Goal: Task Accomplishment & Management: Manage account settings

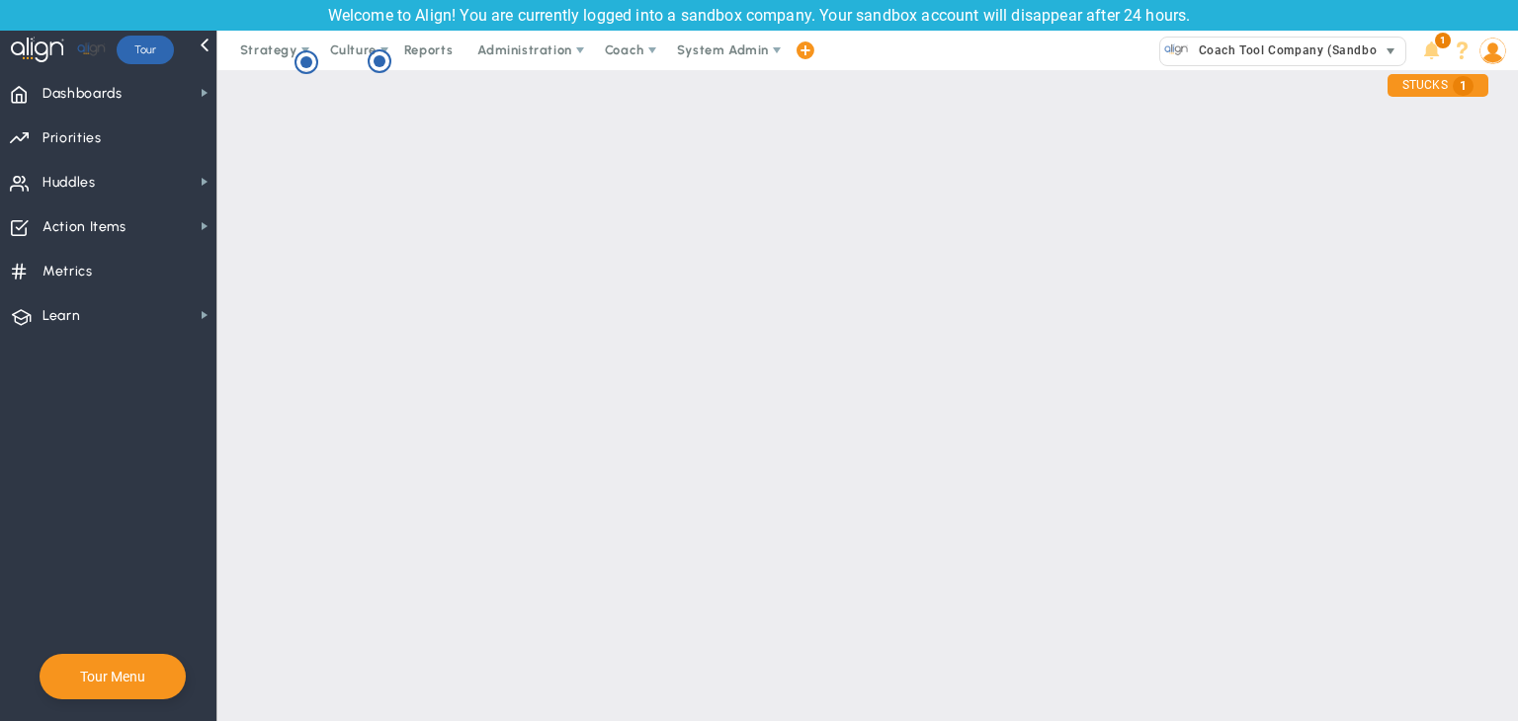
click at [1281, 60] on span "Coach Tool Company (Sandbox)" at bounding box center [1288, 51] width 199 height 26
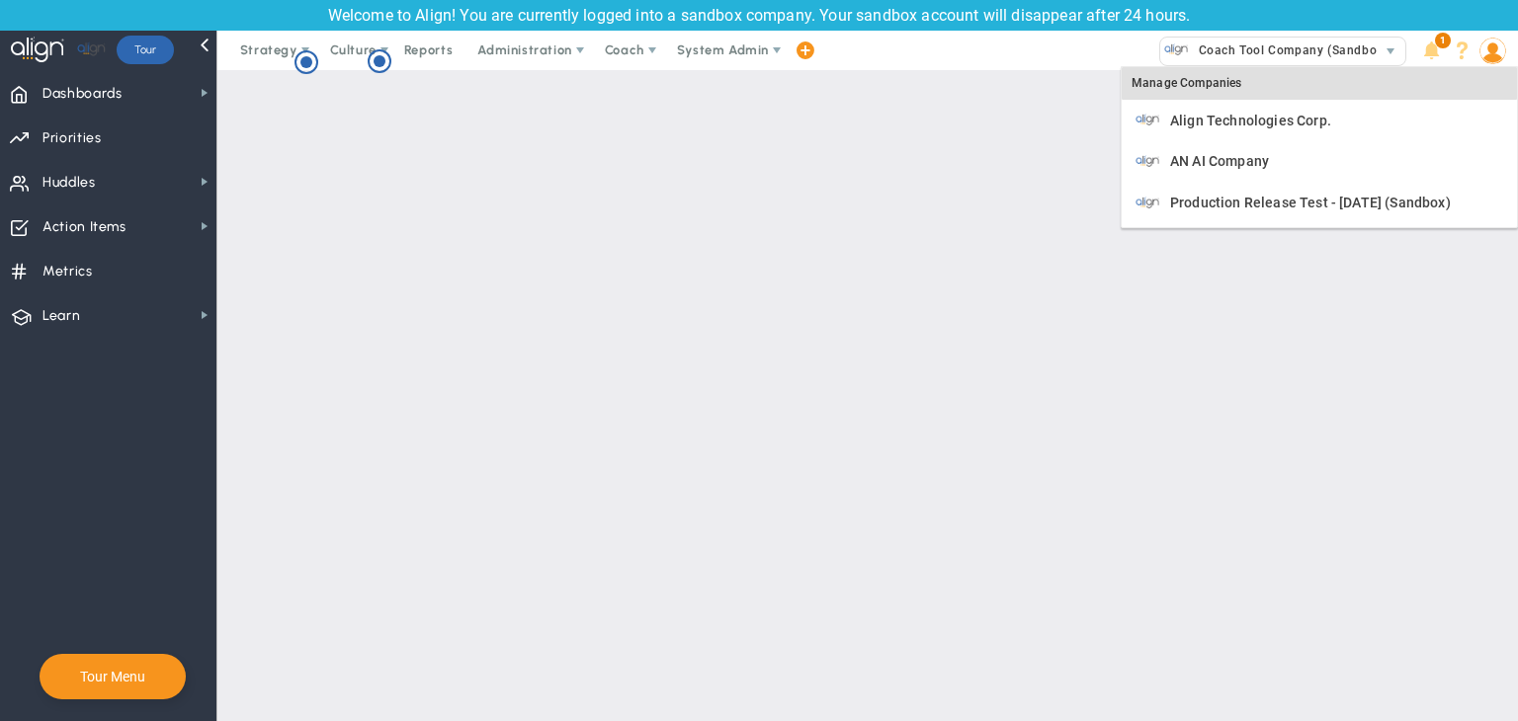
click at [874, 301] on div "Assign as Lead Edit Company Comments Send Invoice Make a Coaching Account Cance…" at bounding box center [867, 620] width 1300 height 1100
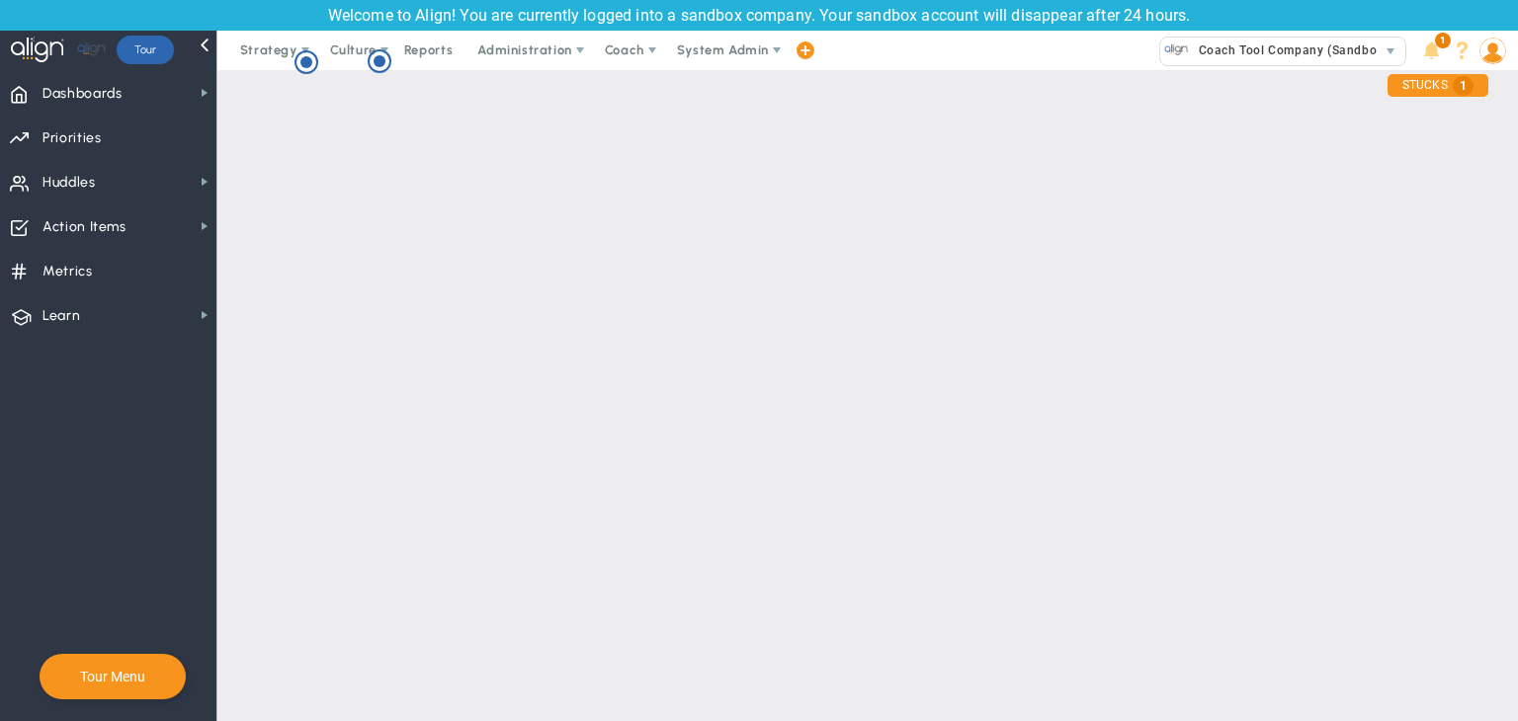
click at [1494, 57] on img at bounding box center [1492, 51] width 27 height 27
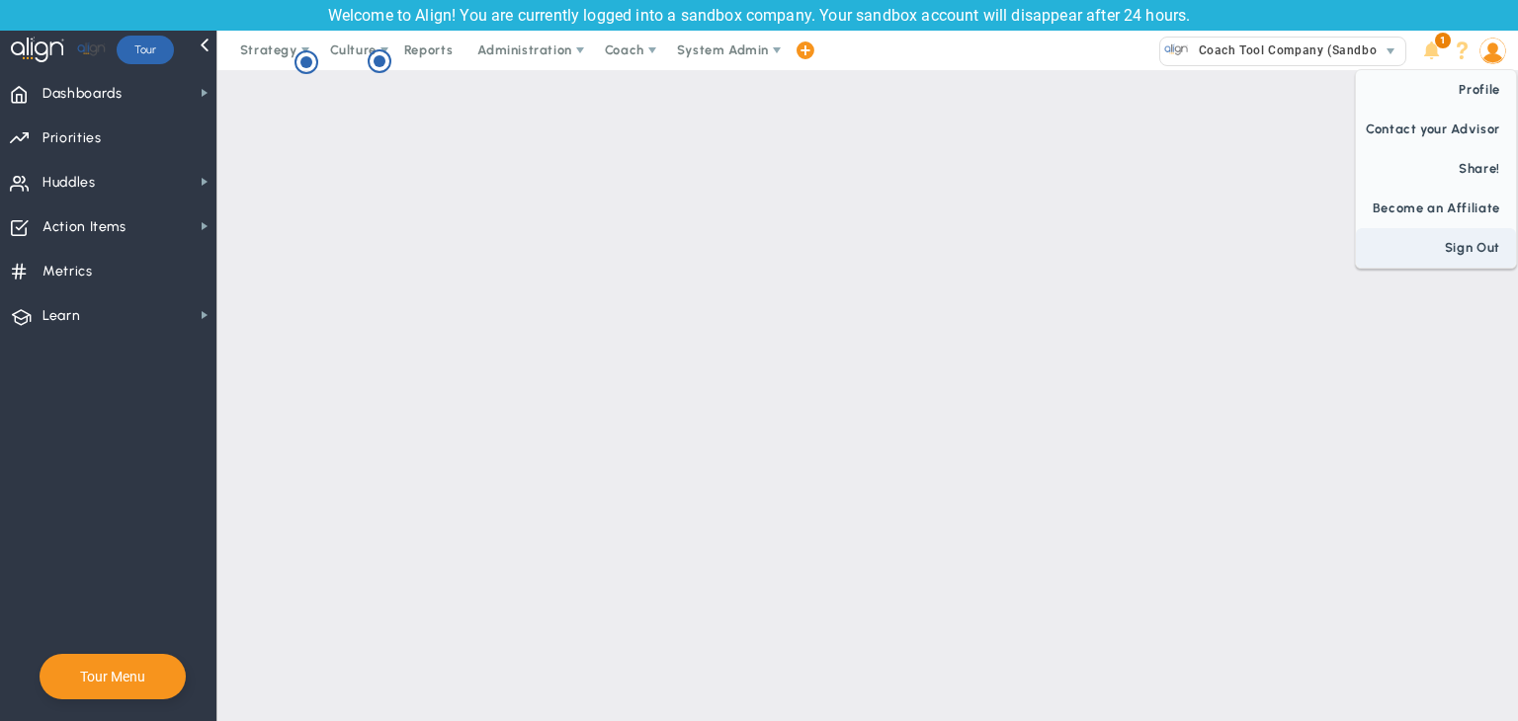
drag, startPoint x: 1473, startPoint y: 250, endPoint x: 1459, endPoint y: 251, distance: 13.9
click at [1470, 251] on span "Sign Out" at bounding box center [1436, 248] width 160 height 40
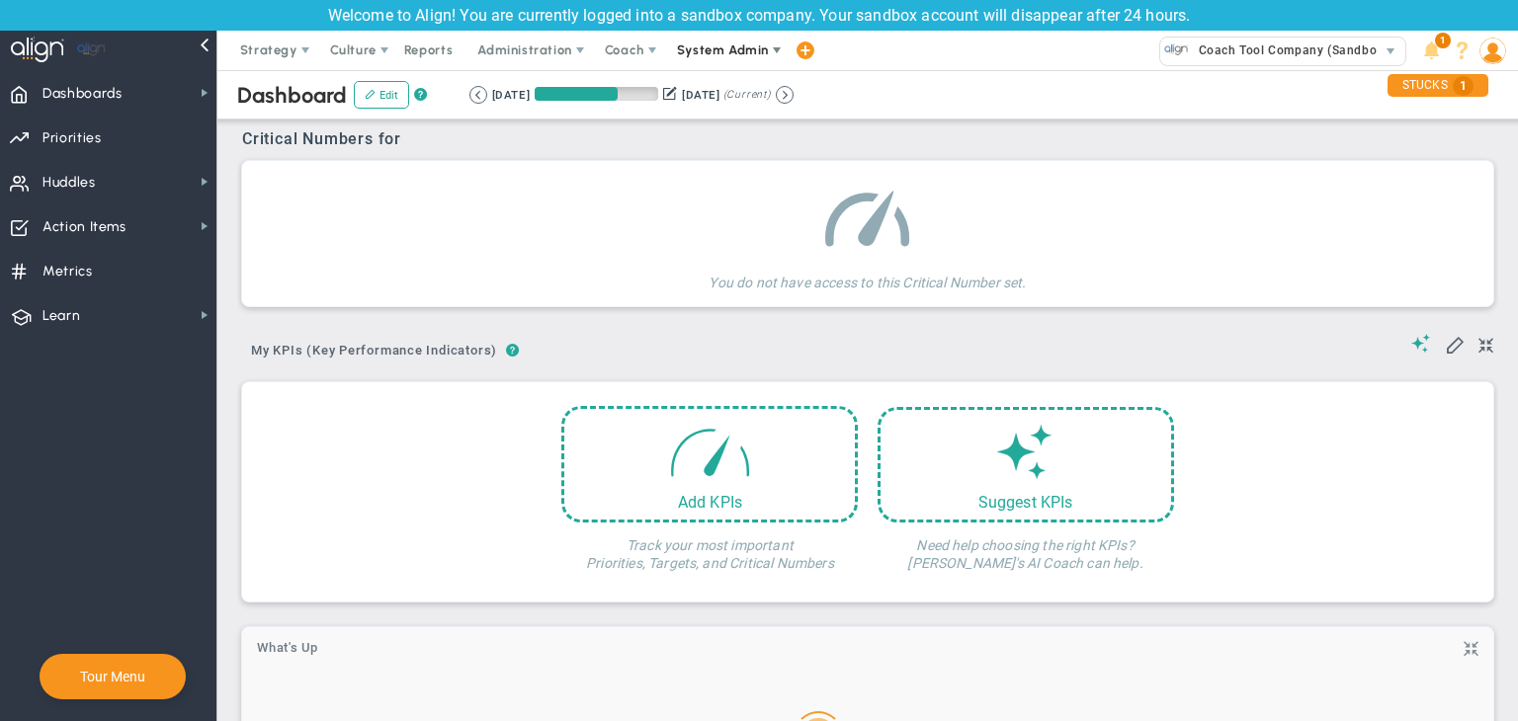
click at [769, 54] on span at bounding box center [777, 50] width 16 height 16
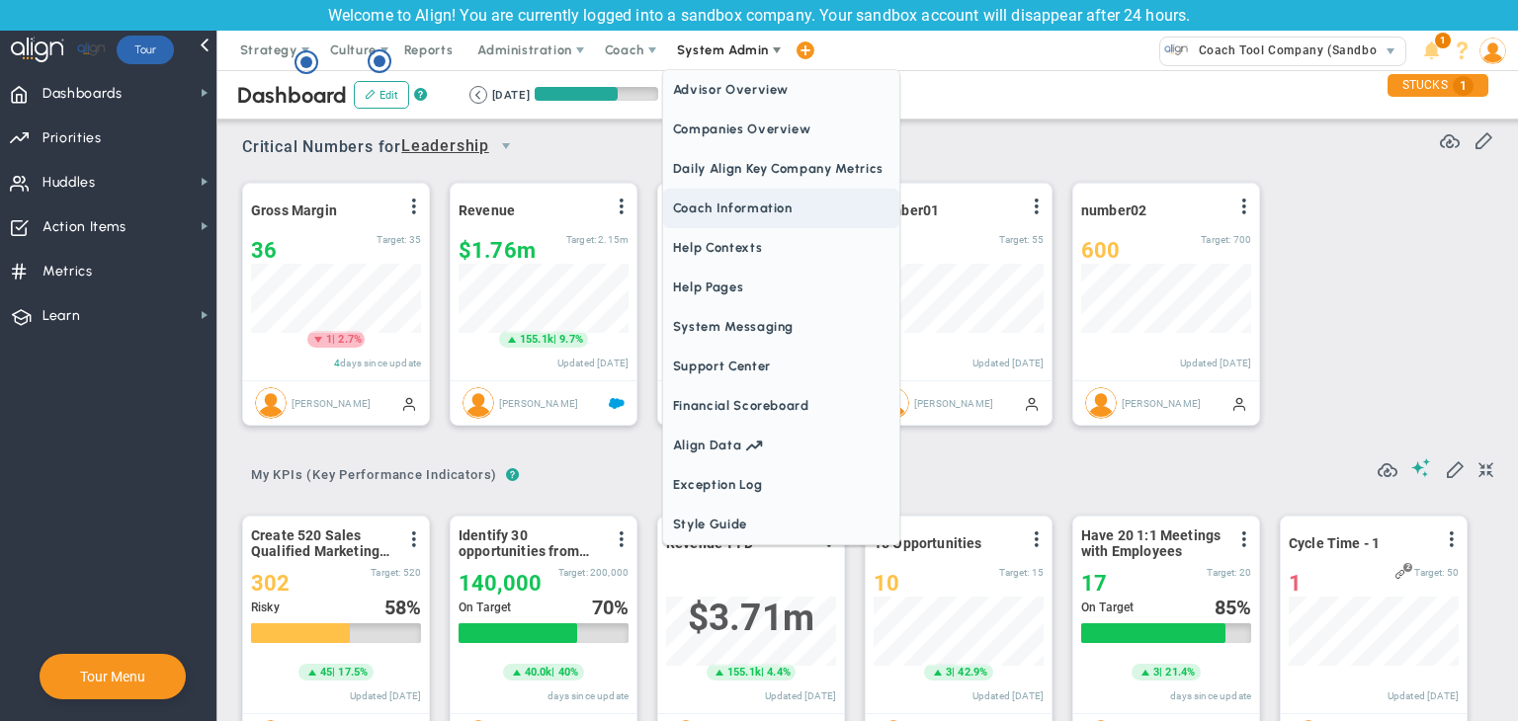
click at [739, 205] on span "Coach Information" at bounding box center [781, 209] width 236 height 40
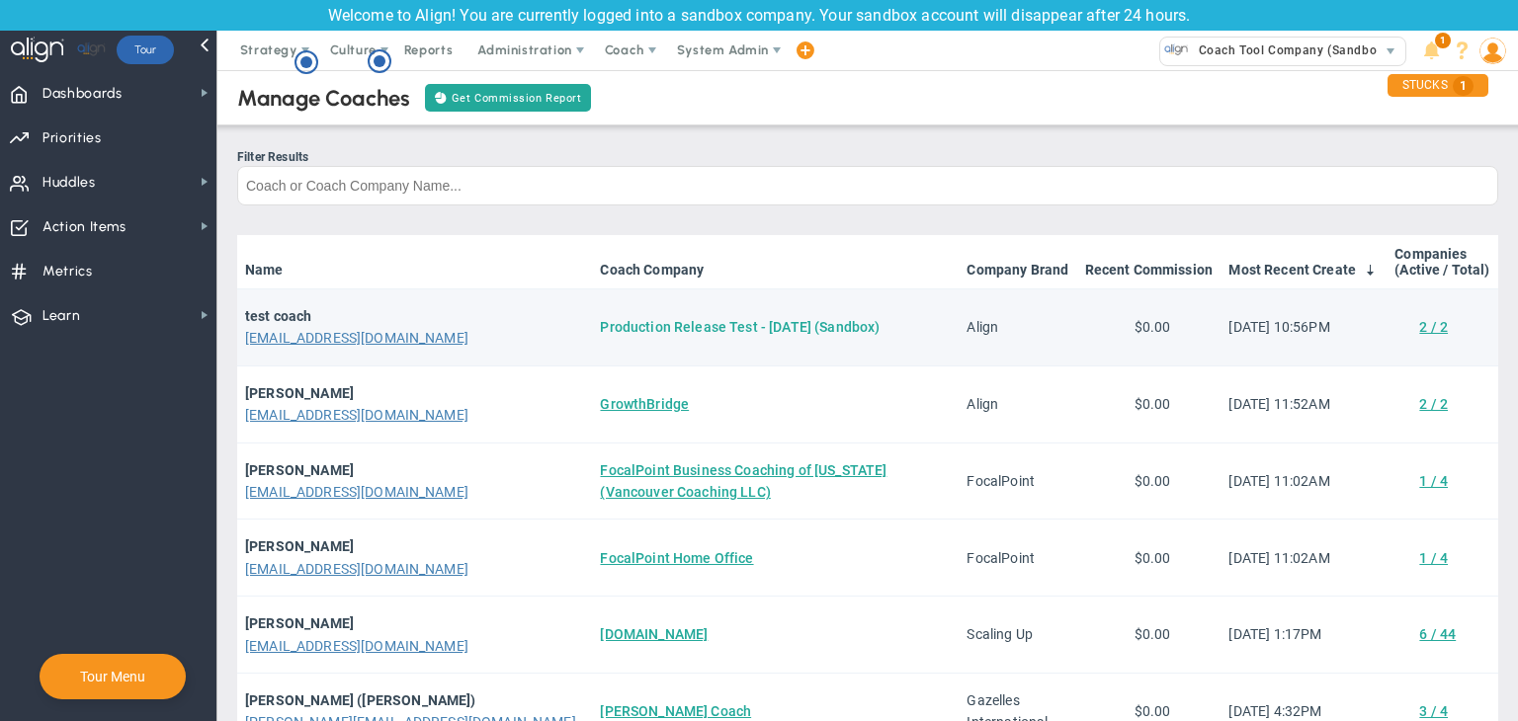
click at [715, 331] on link "Production Release Test - [DATE] (Sandbox)" at bounding box center [740, 327] width 280 height 16
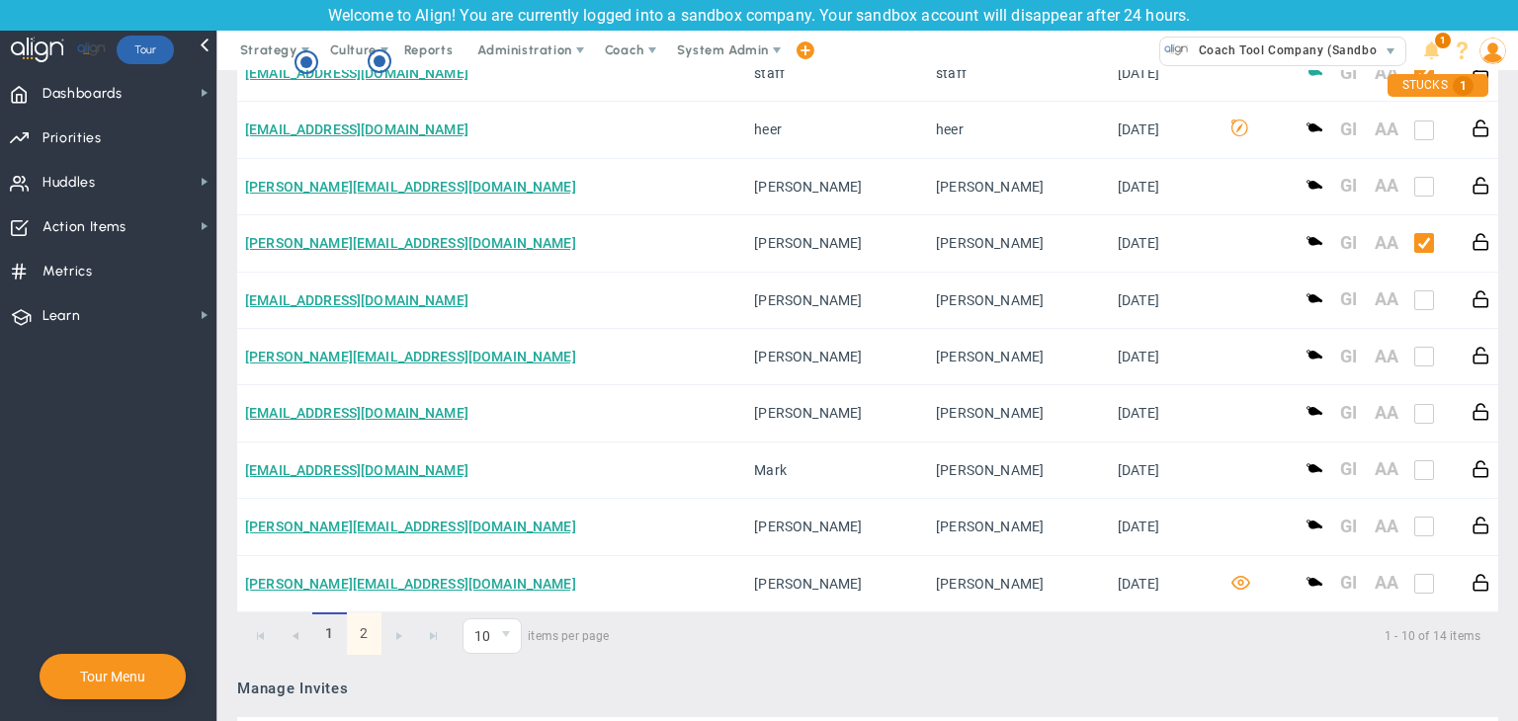
click at [358, 632] on link "2" at bounding box center [364, 634] width 35 height 42
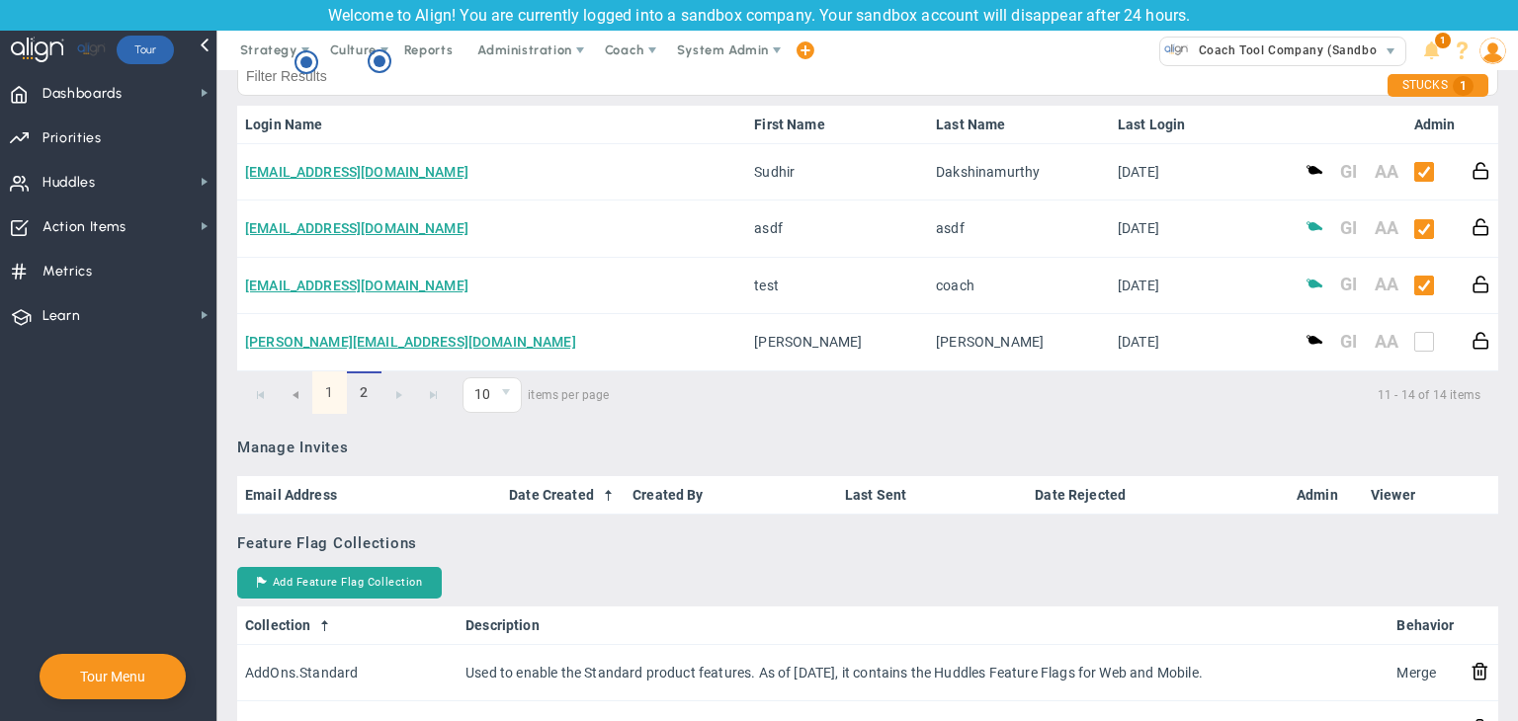
click at [335, 391] on link "1" at bounding box center [329, 392] width 35 height 42
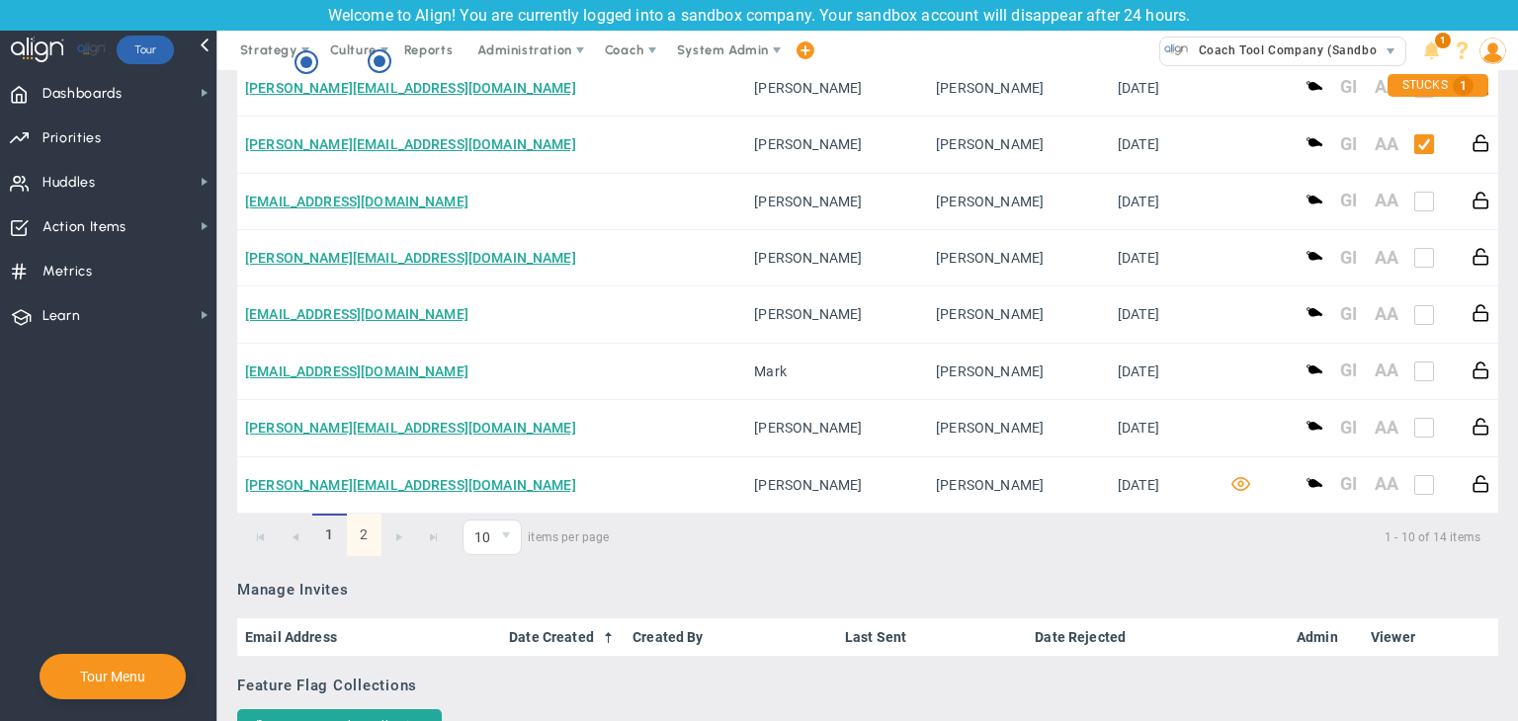
click at [367, 543] on link "2" at bounding box center [364, 535] width 35 height 42
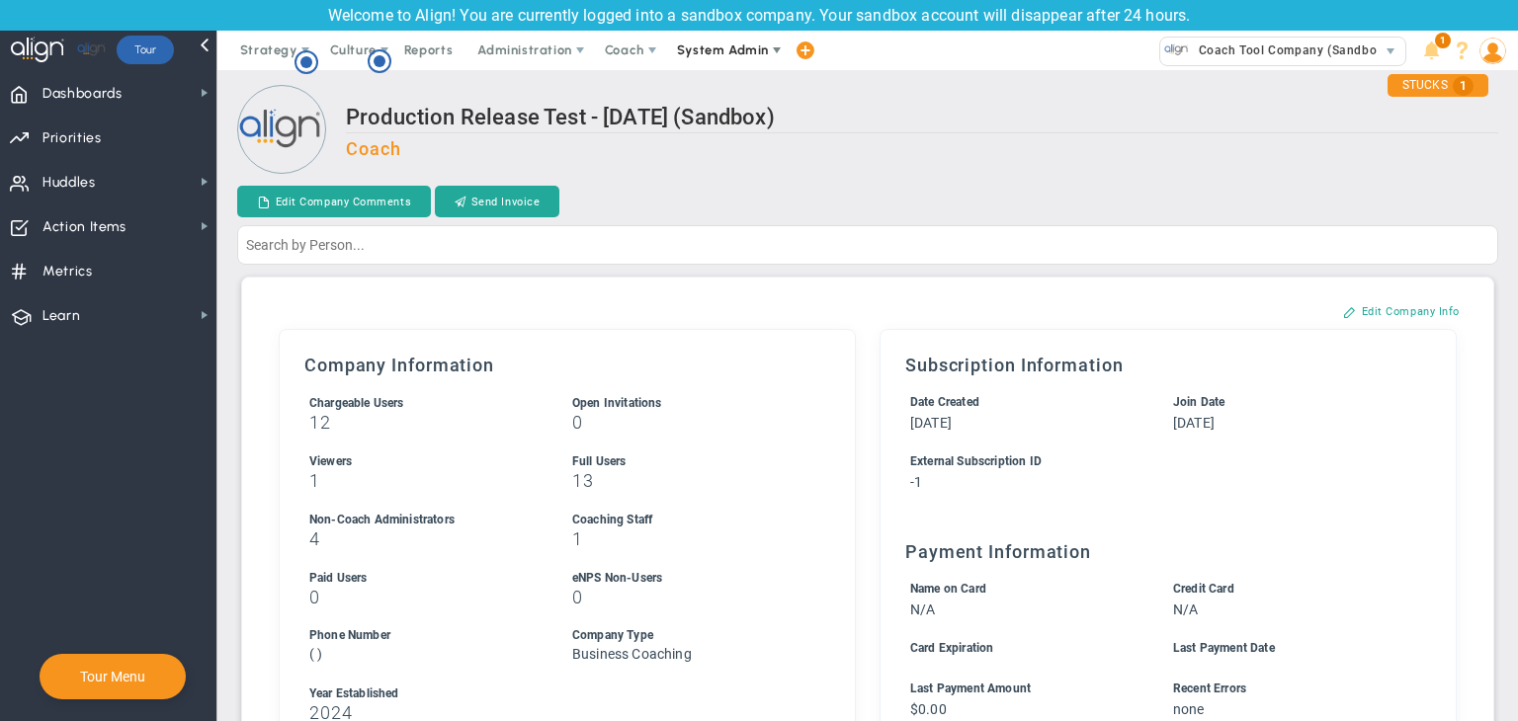
click at [697, 50] on span "System Admin" at bounding box center [723, 49] width 92 height 15
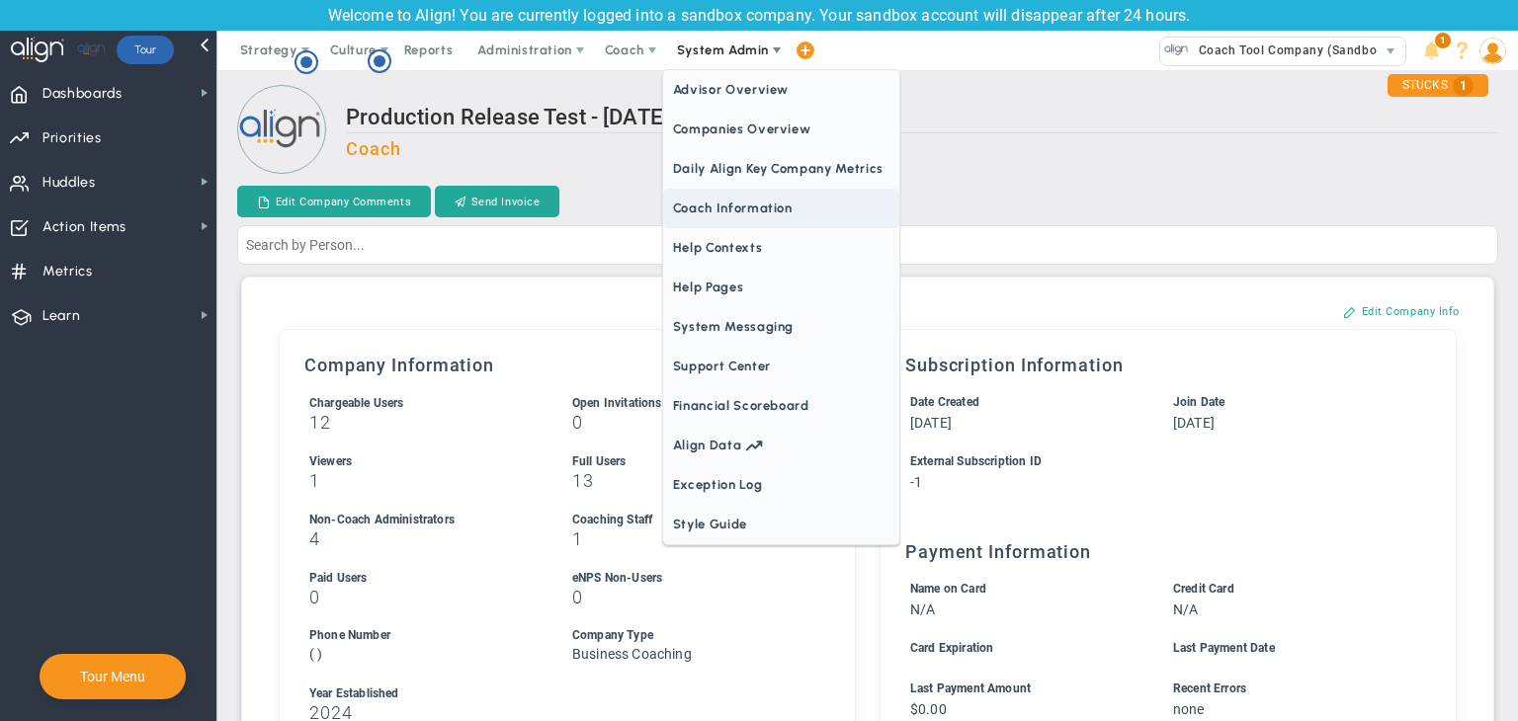
click at [708, 218] on span "Coach Information" at bounding box center [781, 209] width 236 height 40
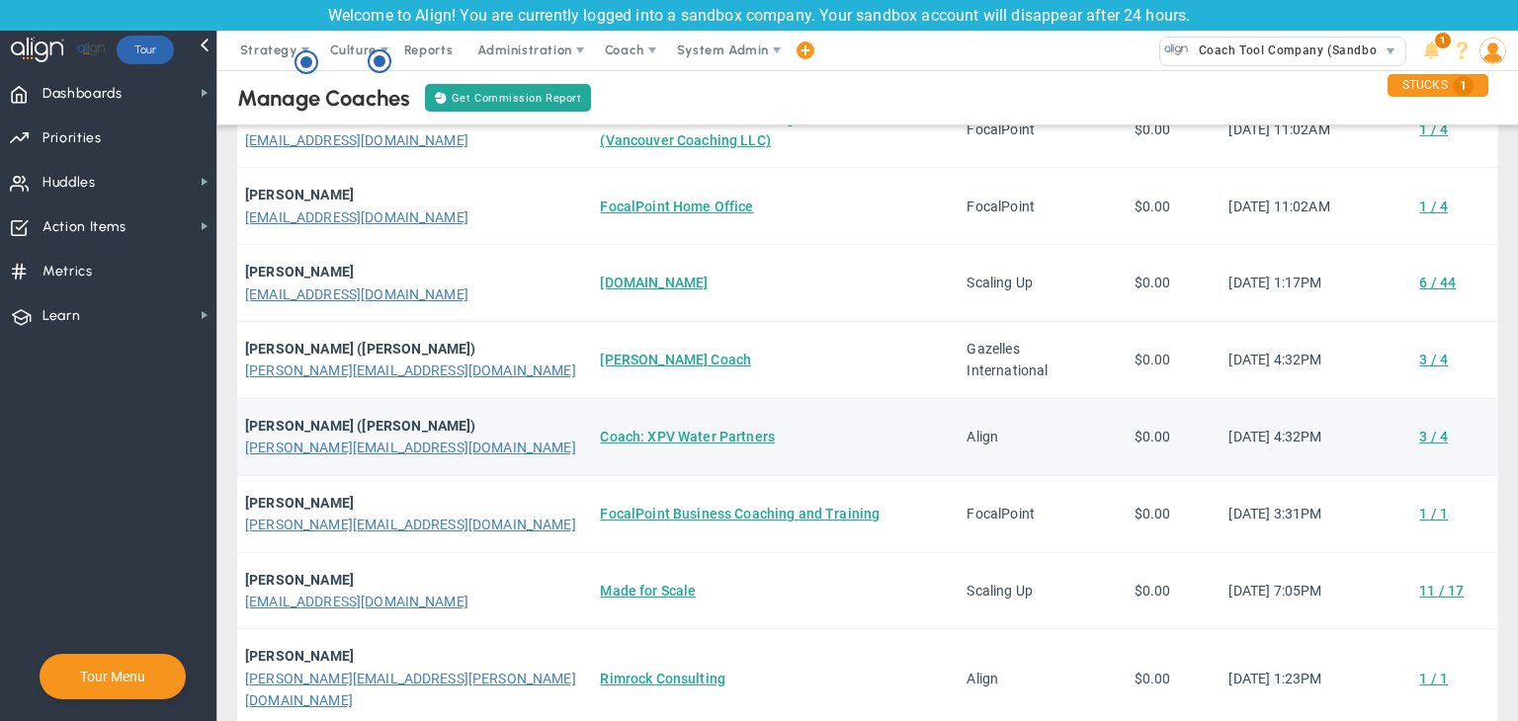
scroll to position [399, 0]
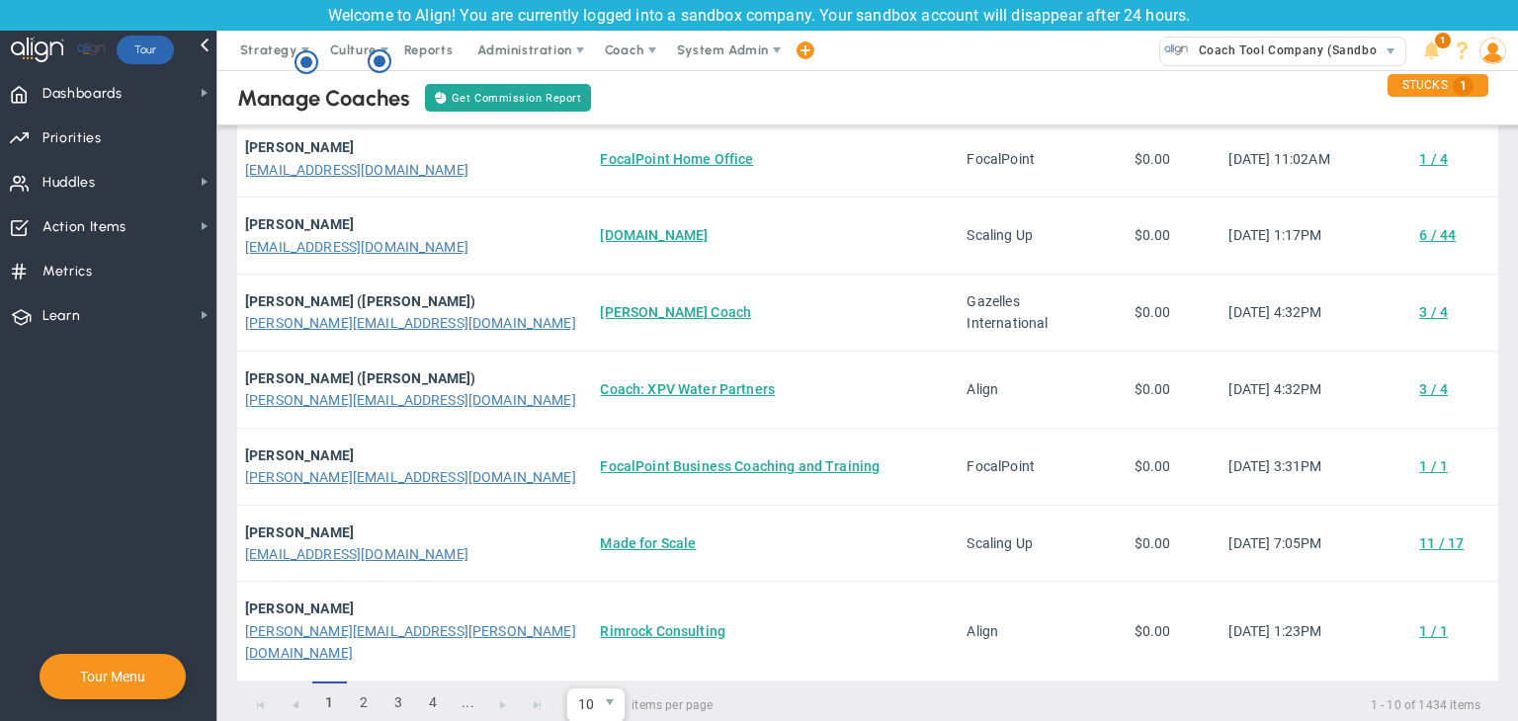
click at [582, 689] on span "10" at bounding box center [581, 706] width 29 height 34
click at [608, 651] on li "50" at bounding box center [595, 639] width 57 height 41
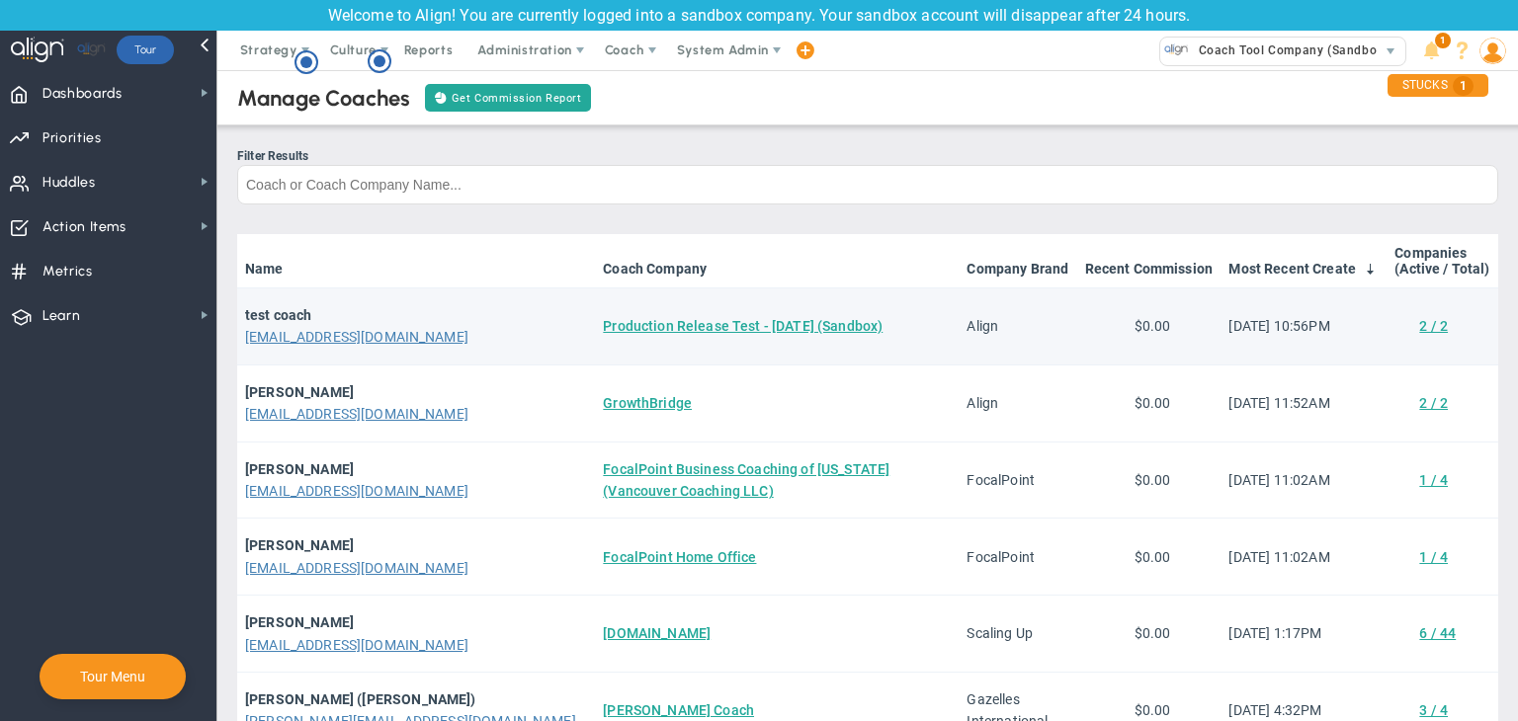
scroll to position [0, 0]
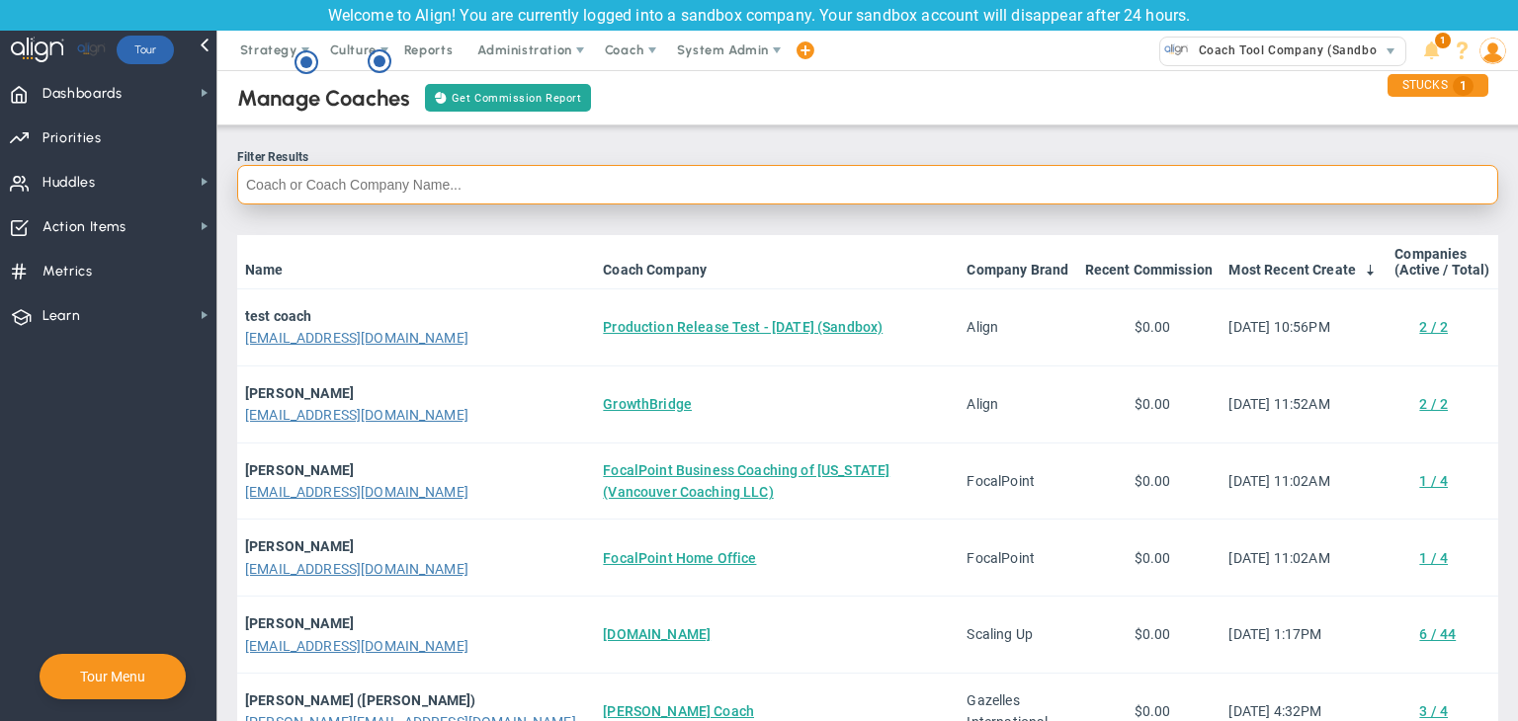
click at [667, 168] on input "text" at bounding box center [867, 185] width 1261 height 40
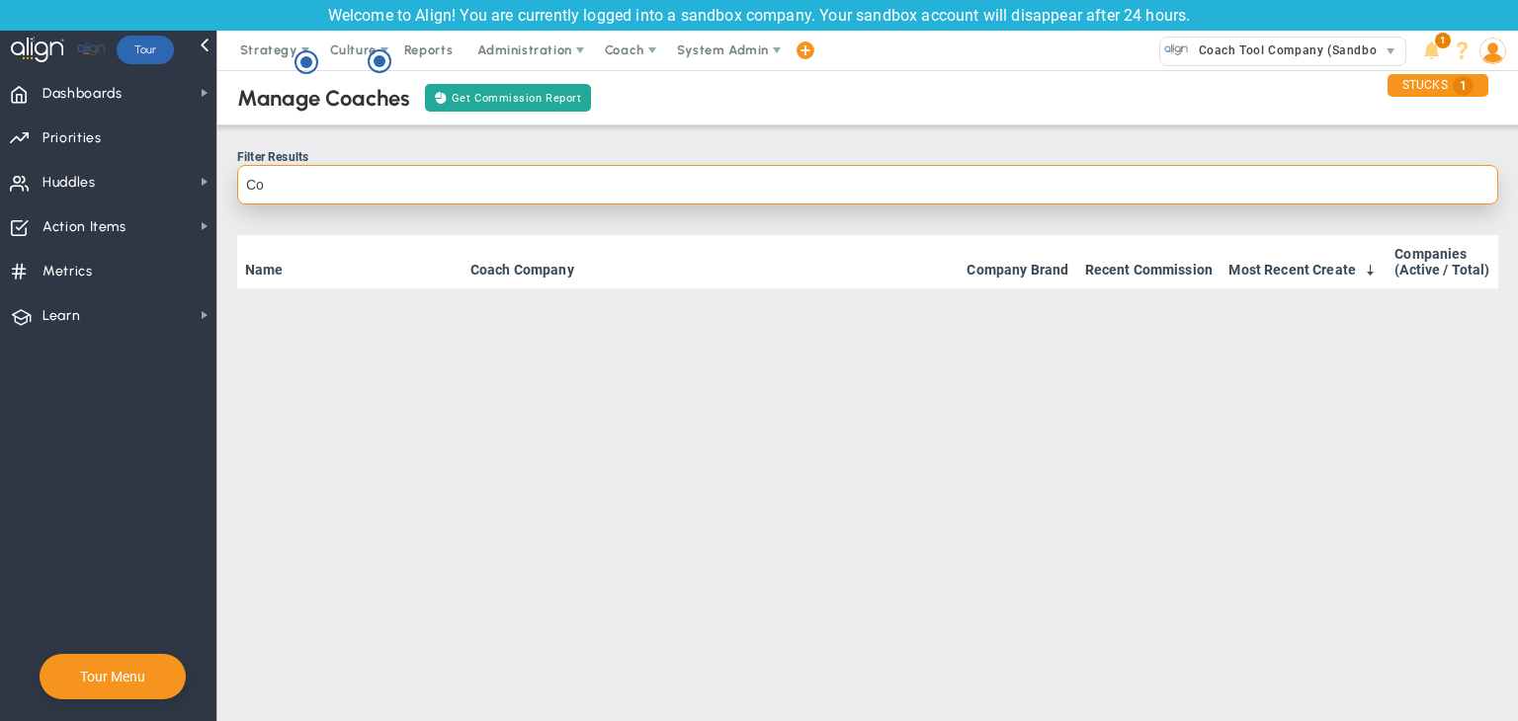
type input "C"
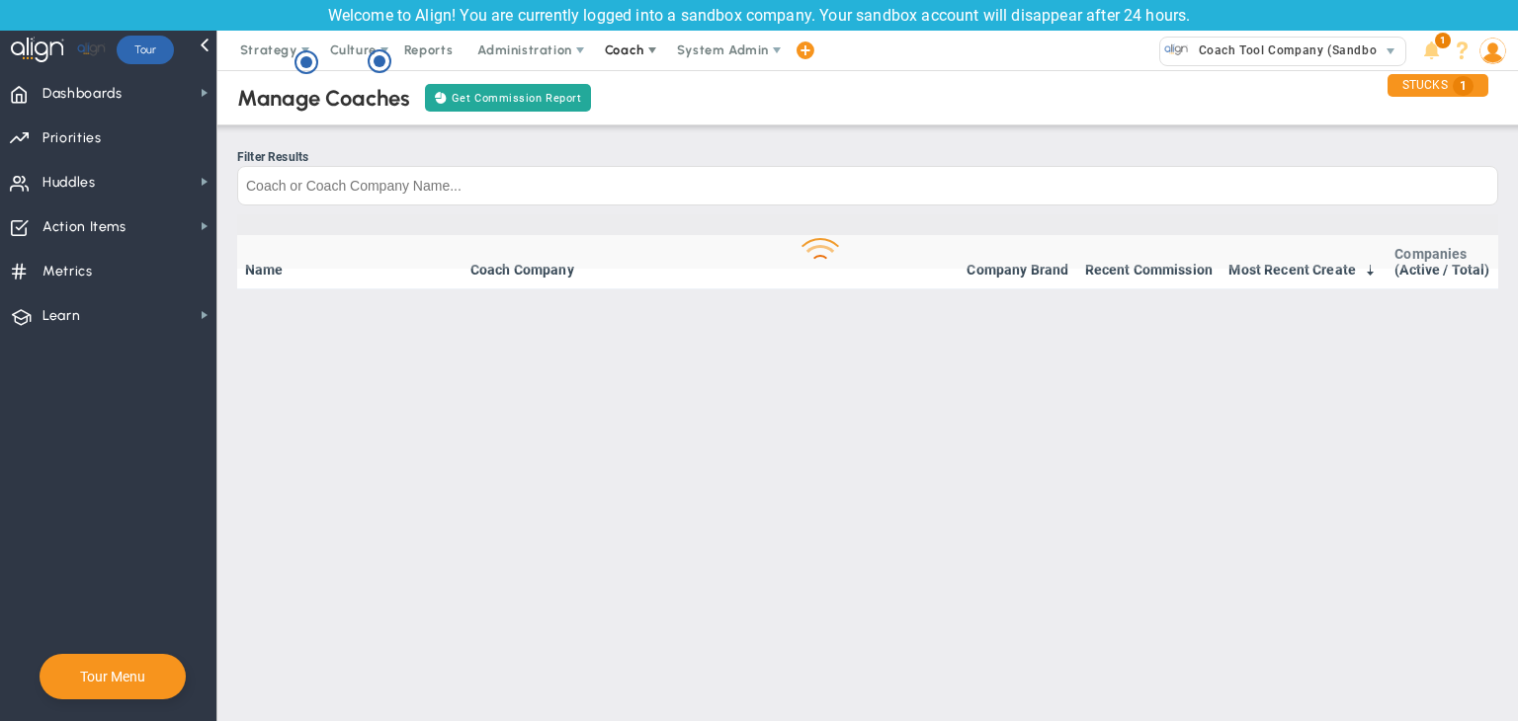
click at [625, 51] on span "Coach" at bounding box center [625, 49] width 40 height 15
click at [641, 89] on span "Schedule Meeting" at bounding box center [660, 90] width 139 height 40
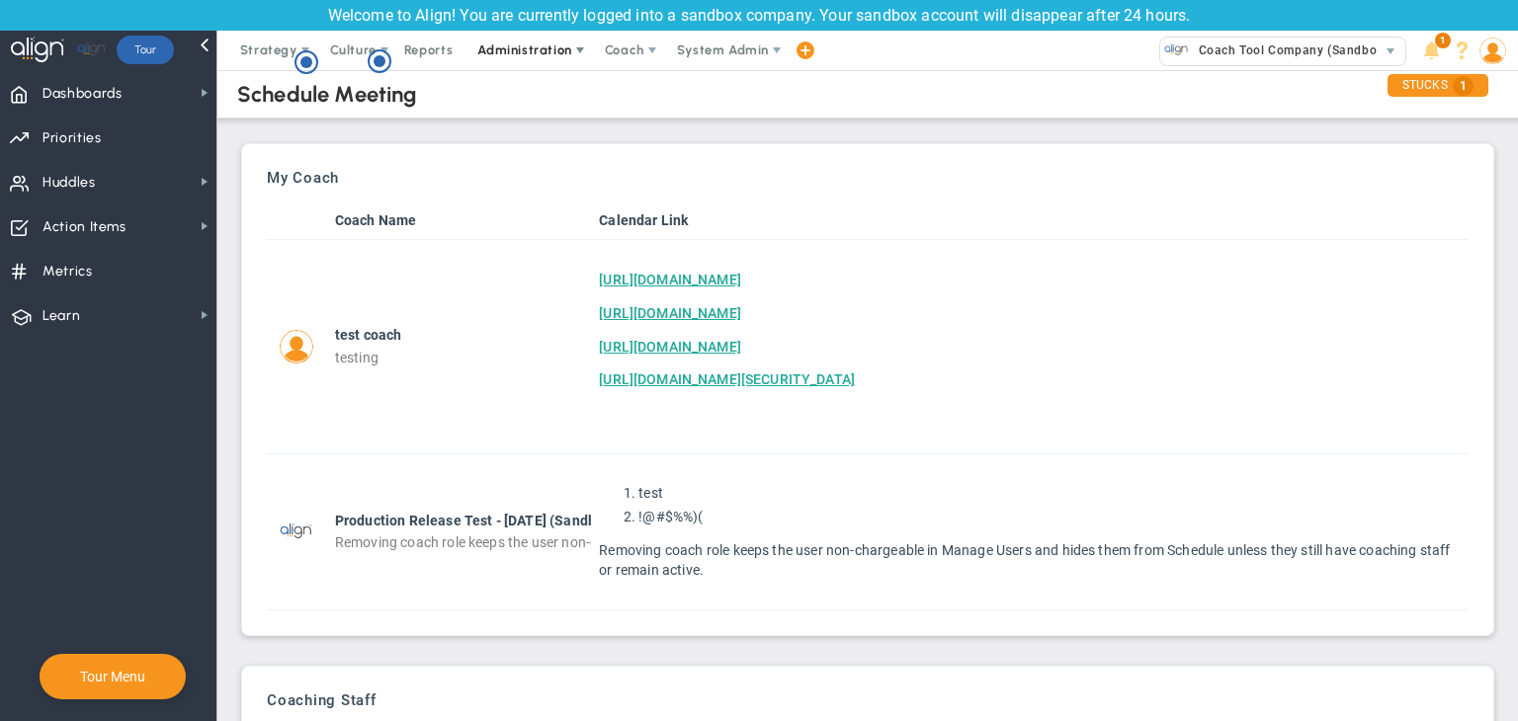
click at [556, 43] on span "Administration" at bounding box center [524, 49] width 94 height 15
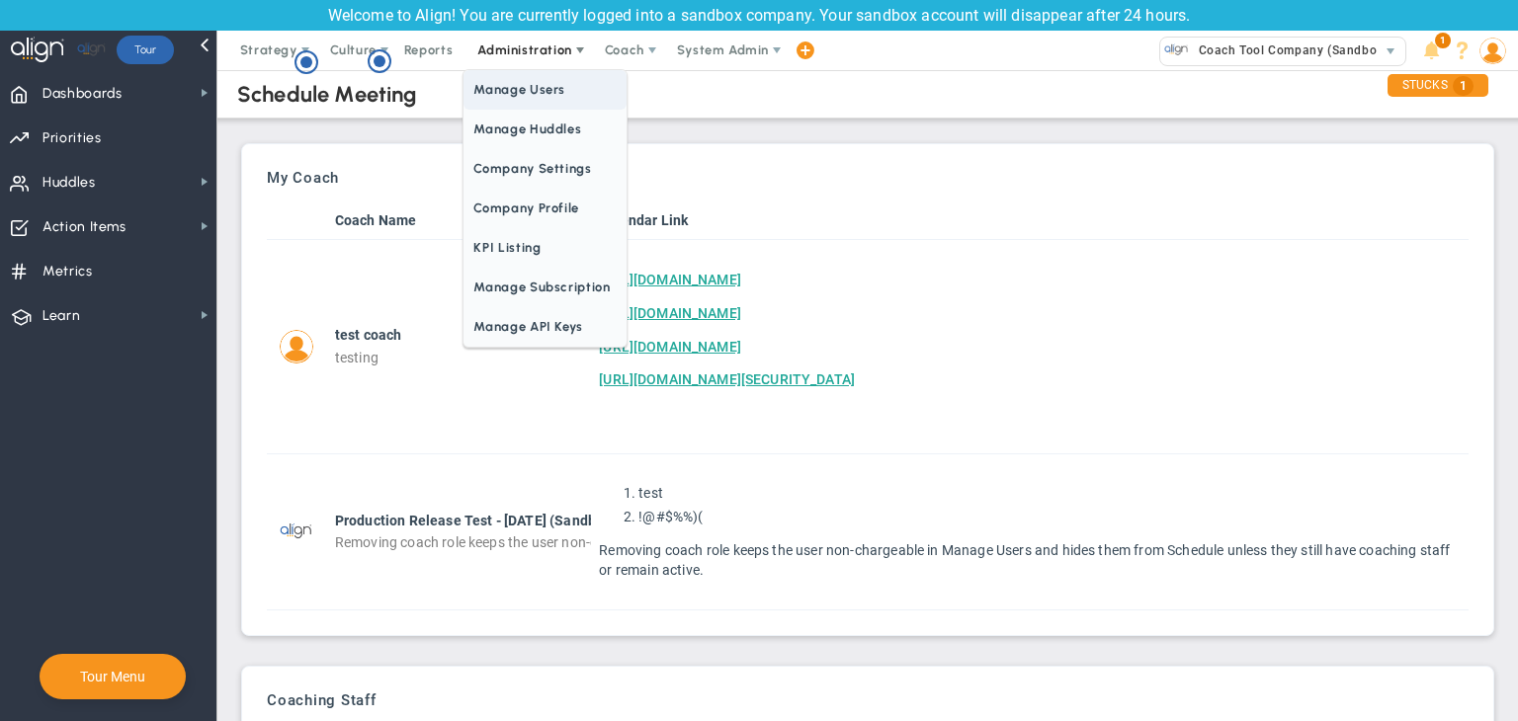
click at [550, 88] on span "Manage Users" at bounding box center [544, 90] width 162 height 40
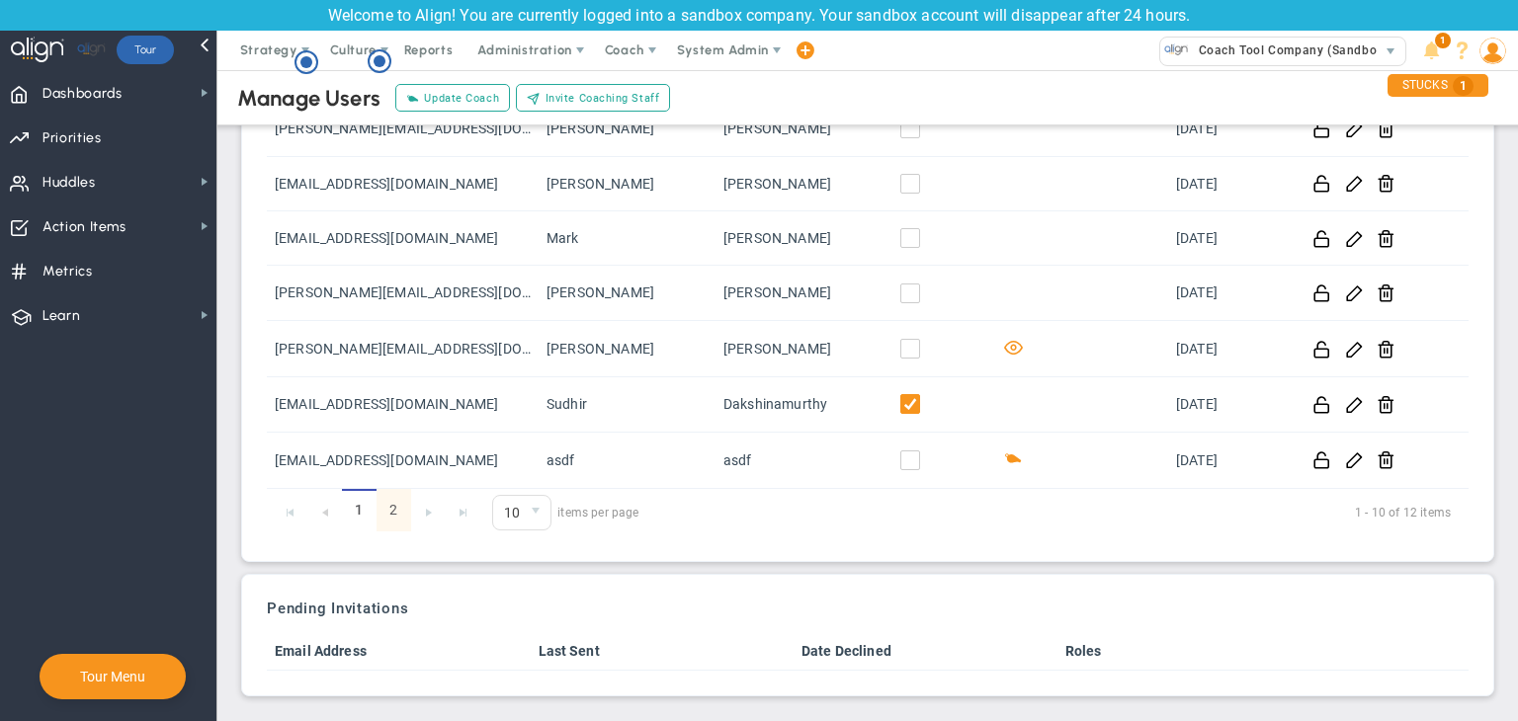
click at [381, 502] on link "2" at bounding box center [393, 510] width 35 height 42
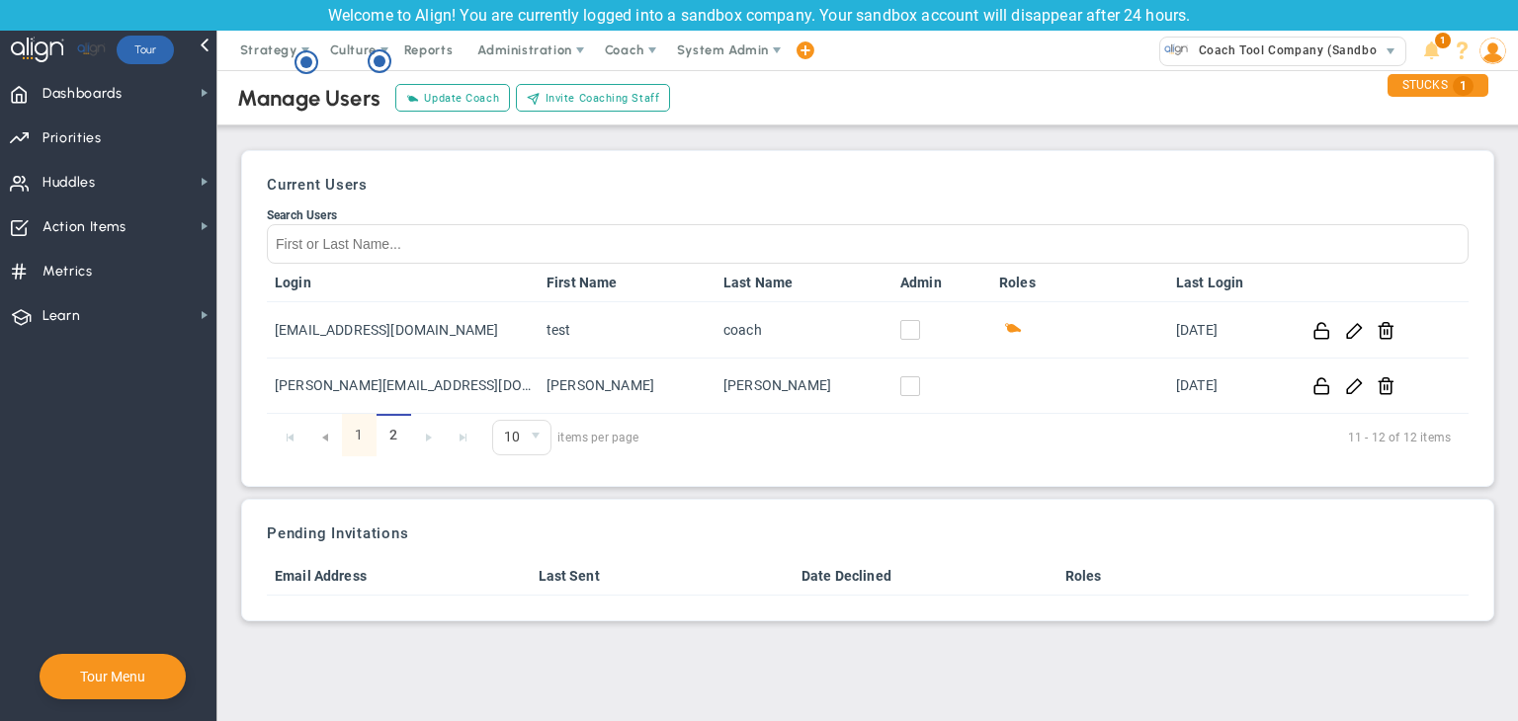
click at [345, 428] on link "1" at bounding box center [359, 435] width 35 height 42
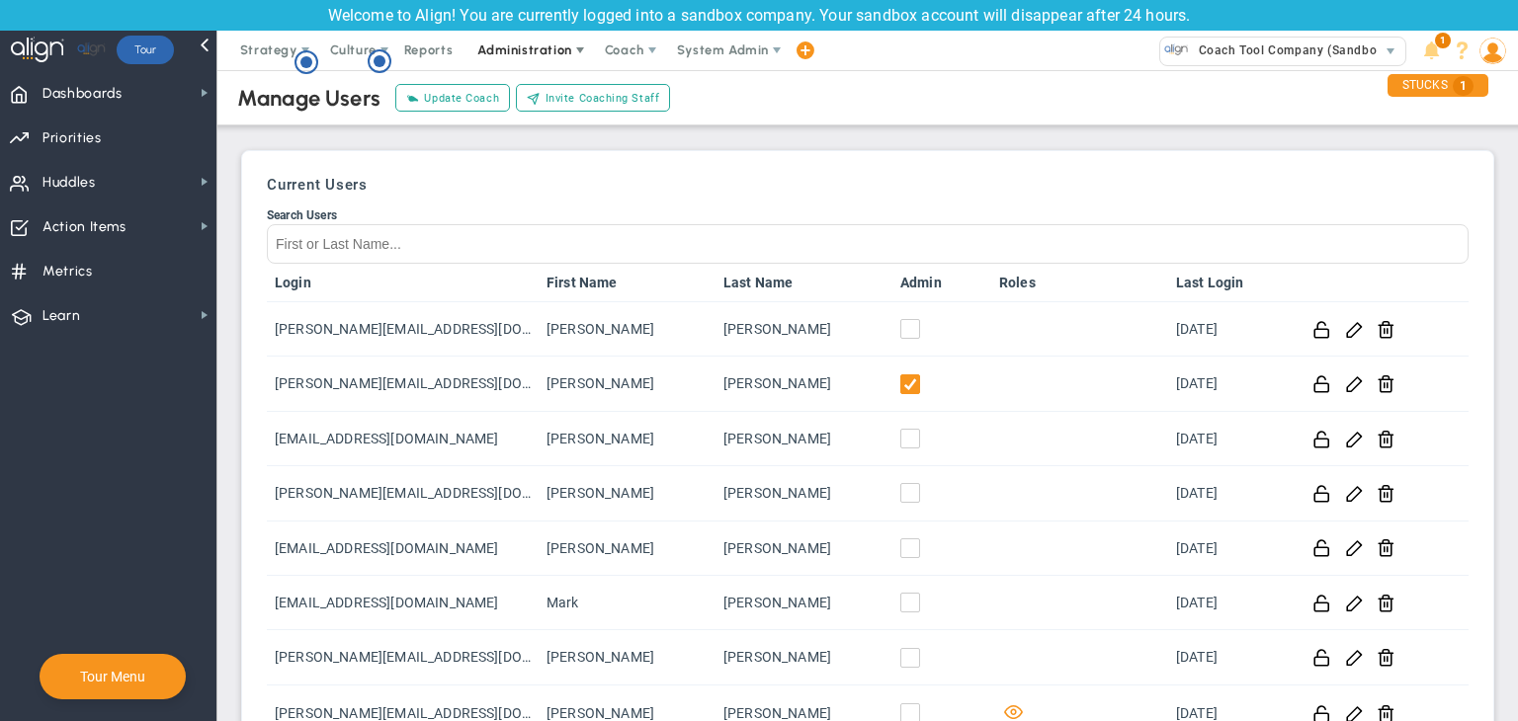
drag, startPoint x: 526, startPoint y: 59, endPoint x: 516, endPoint y: 41, distance: 20.3
click at [526, 59] on span "Administration" at bounding box center [525, 51] width 126 height 40
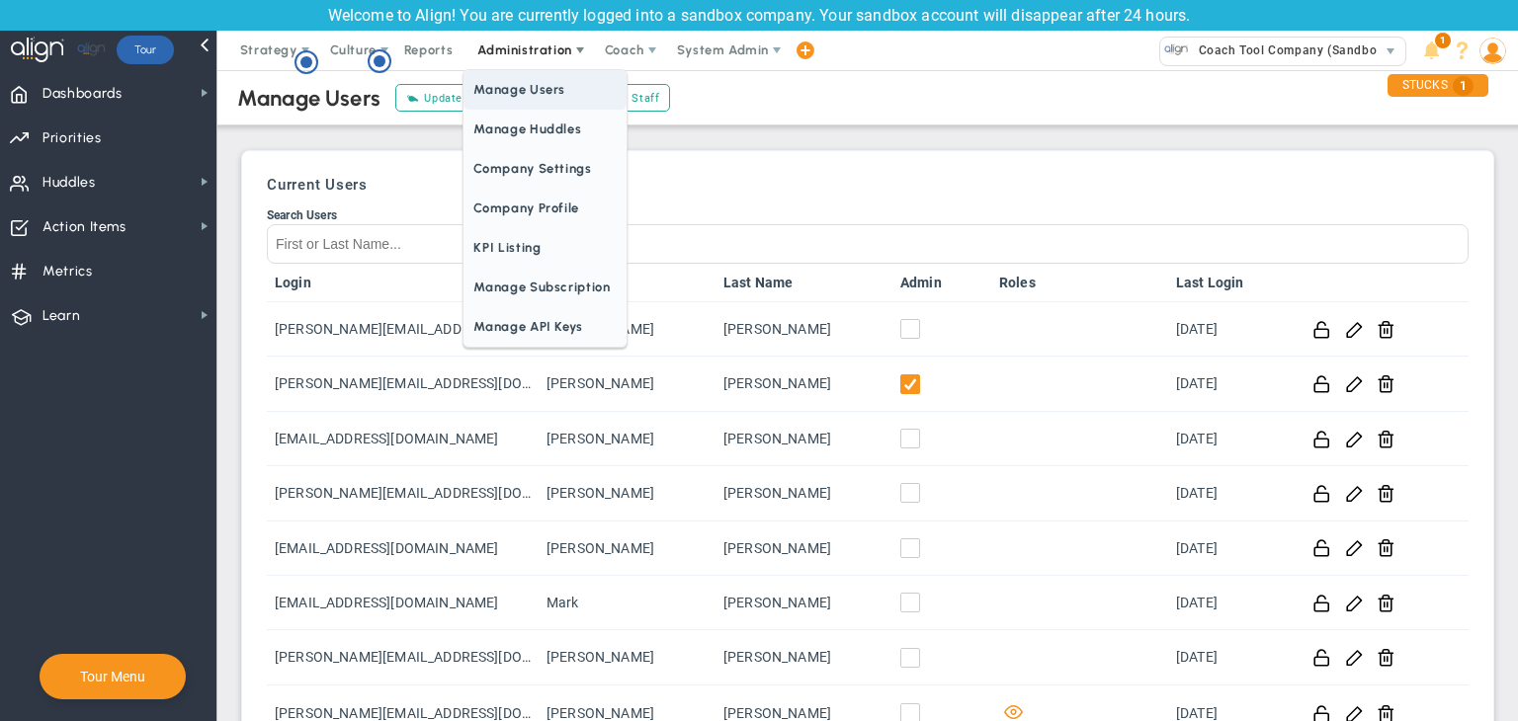
click at [579, 86] on span "Manage Users" at bounding box center [544, 90] width 162 height 40
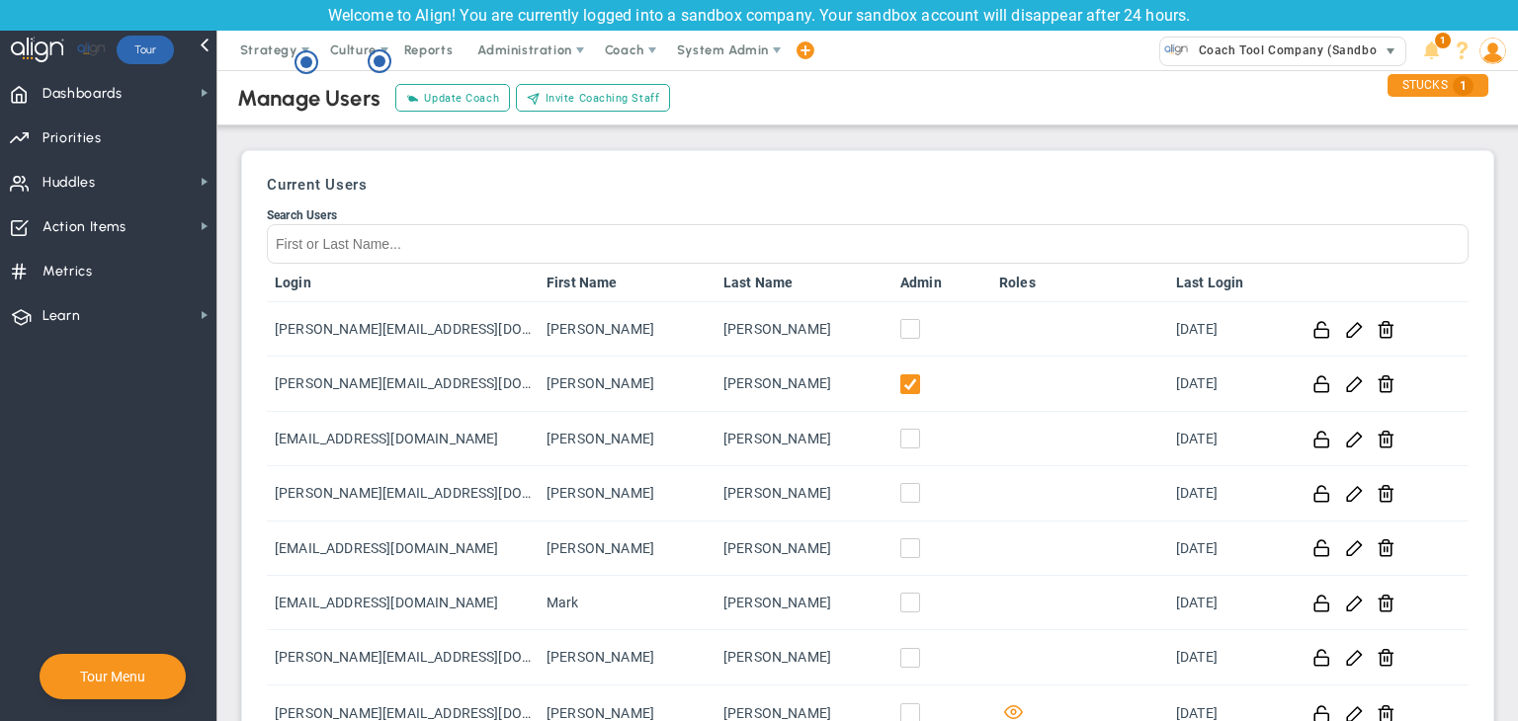
click at [1330, 40] on span "Coach Tool Company (Sandbox)" at bounding box center [1288, 51] width 199 height 26
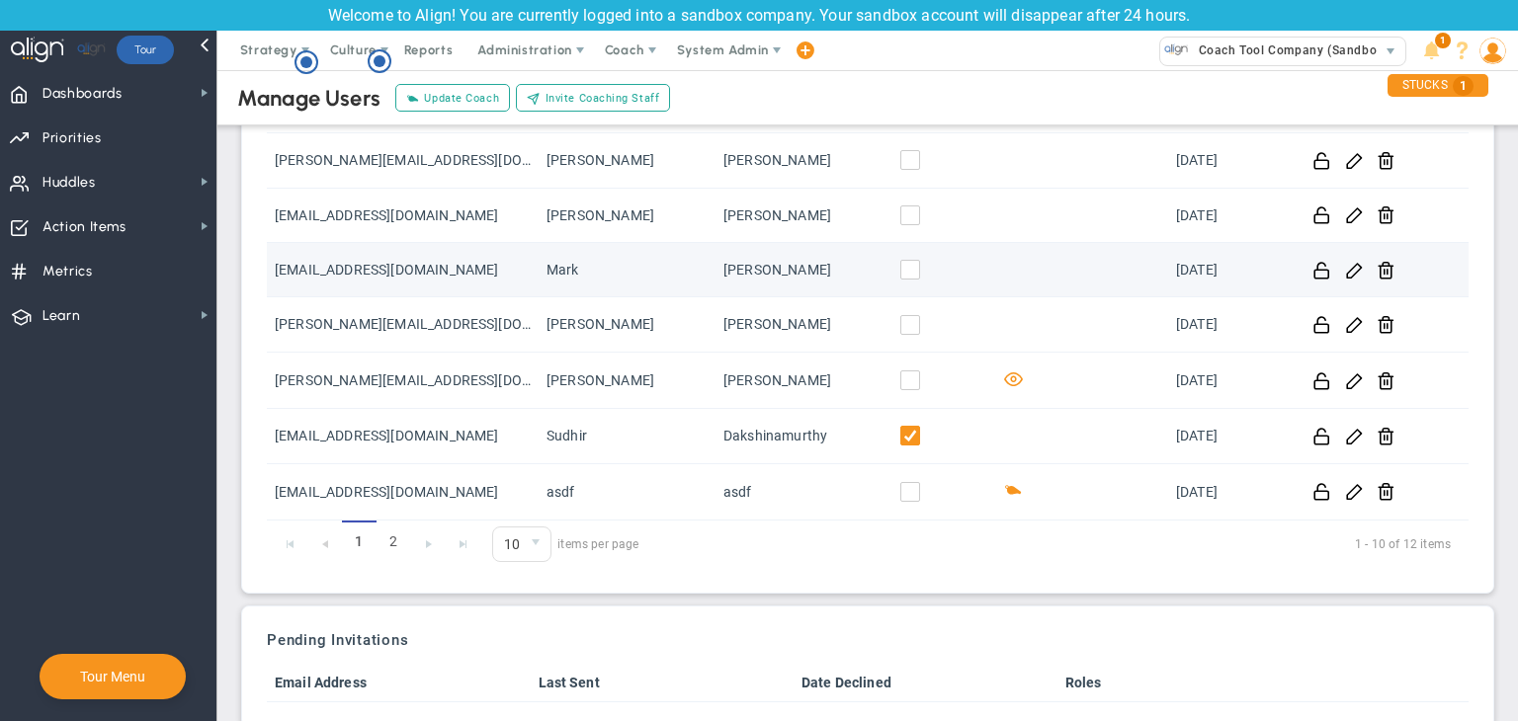
scroll to position [365, 0]
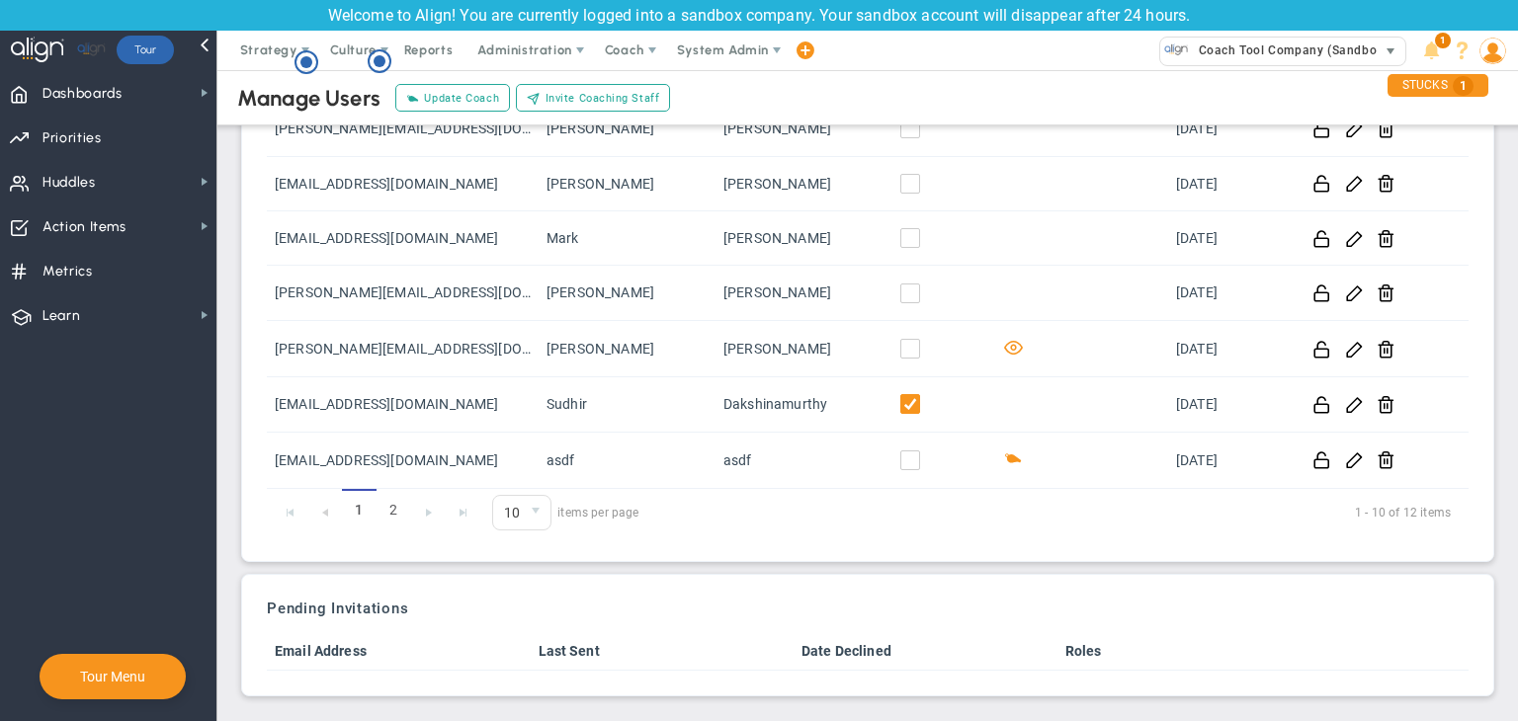
click at [1248, 64] on span "Coach Tool Company (Sandbox)" at bounding box center [1268, 52] width 216 height 28
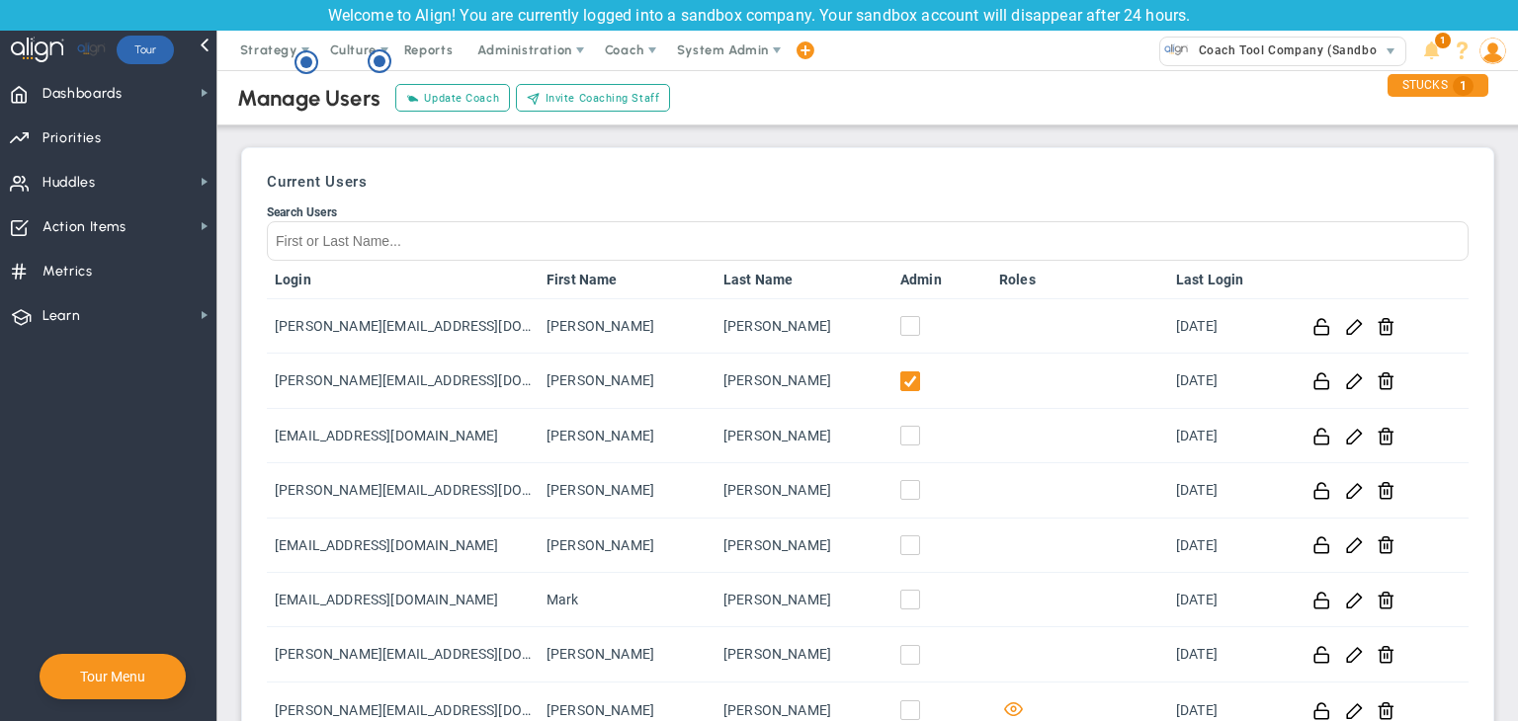
scroll to position [0, 0]
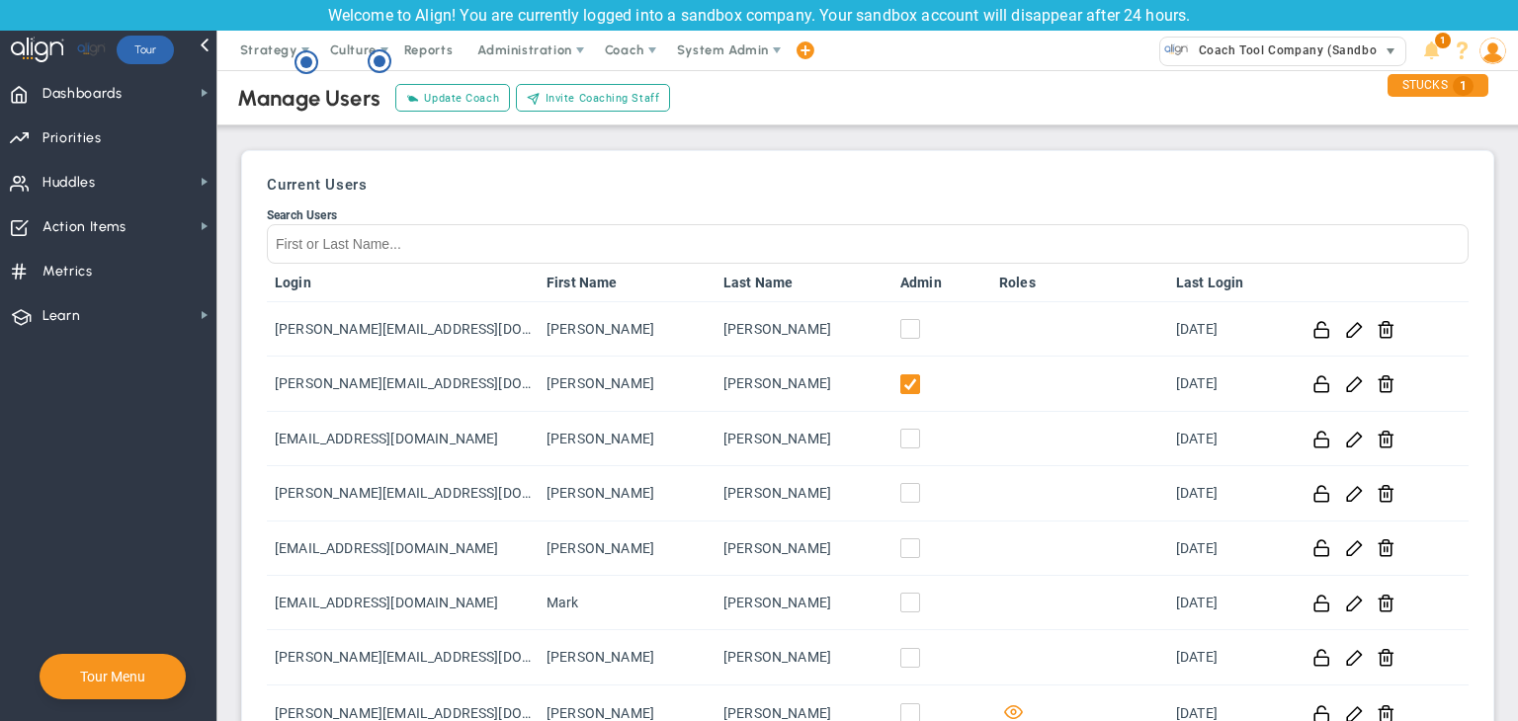
click at [1371, 46] on span "Coach Tool Company (Sandbox)" at bounding box center [1288, 51] width 199 height 26
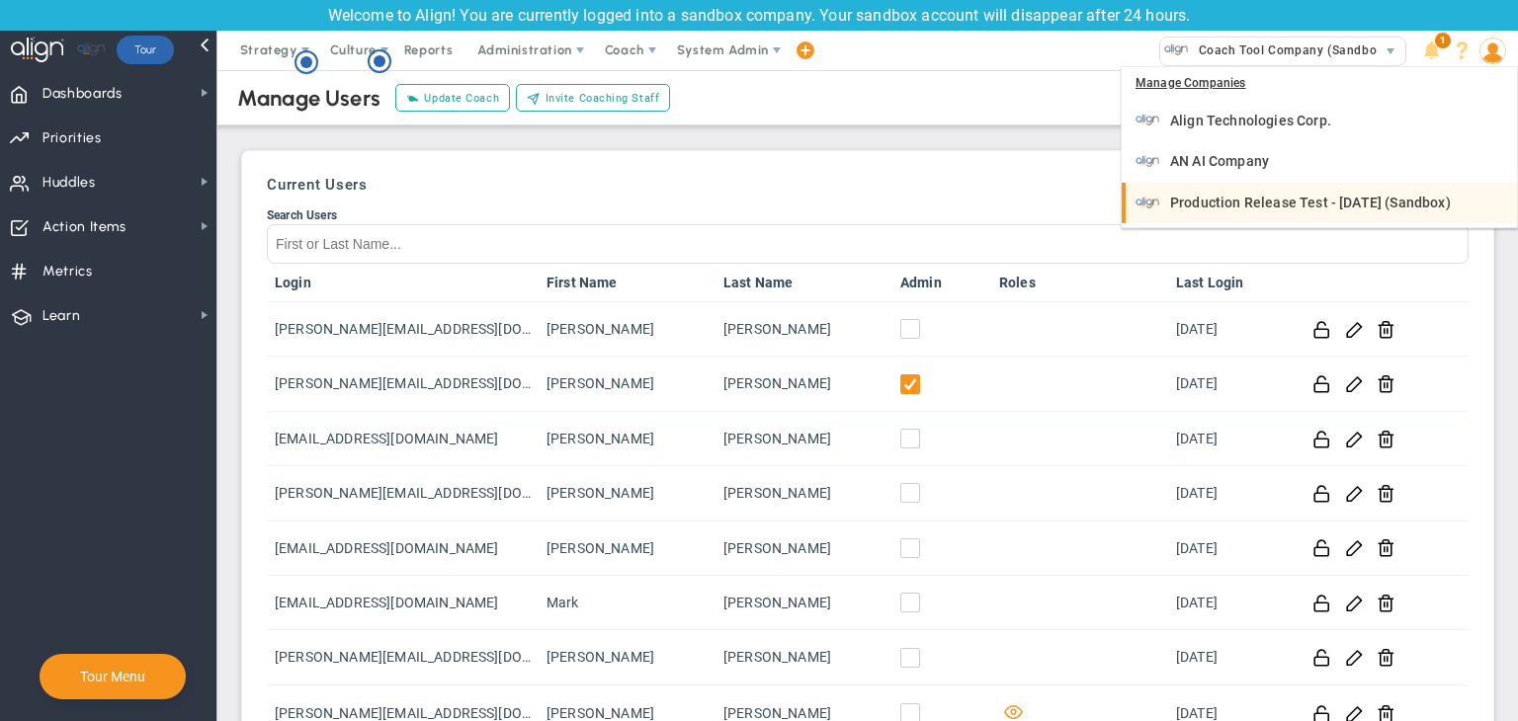
click at [1312, 193] on div "Production Release Test - [DATE] (Sandbox)" at bounding box center [1320, 203] width 371 height 25
